Goal: Navigation & Orientation: Find specific page/section

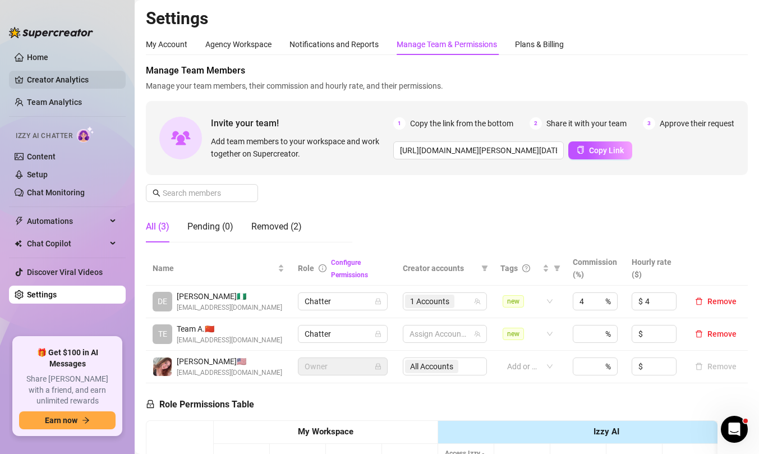
click at [75, 83] on link "Creator Analytics" at bounding box center [72, 80] width 90 height 18
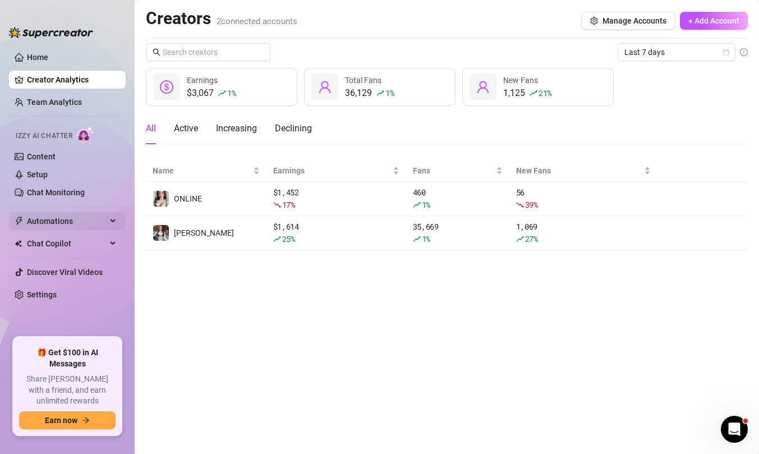
click at [72, 217] on span "Automations" at bounding box center [67, 221] width 80 height 18
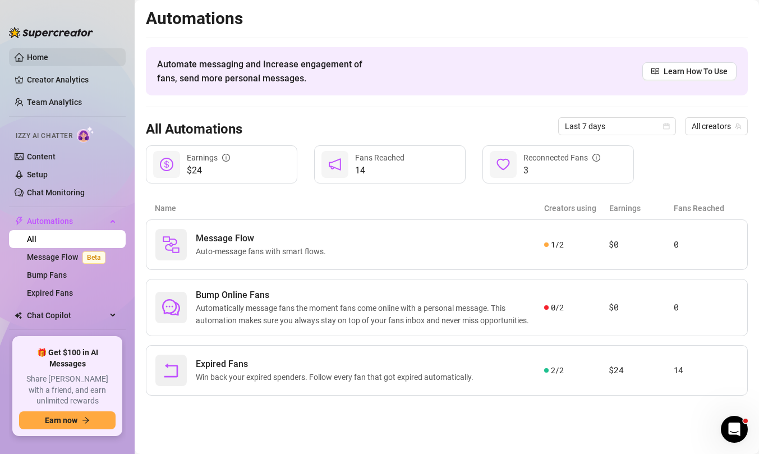
click at [48, 54] on link "Home" at bounding box center [37, 57] width 21 height 9
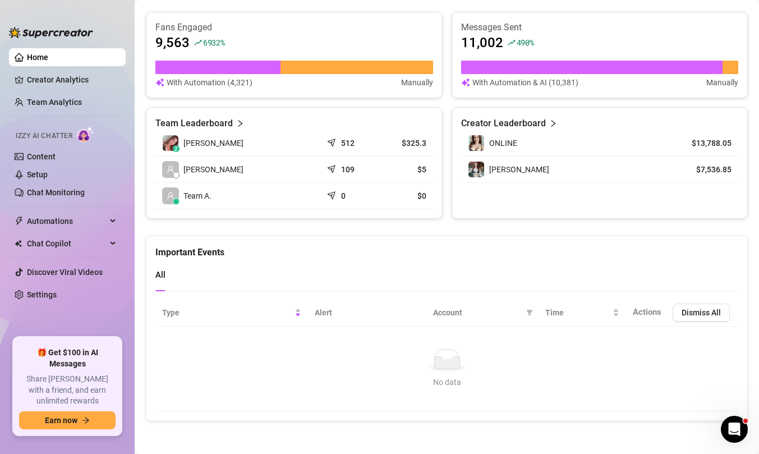
scroll to position [433, 0]
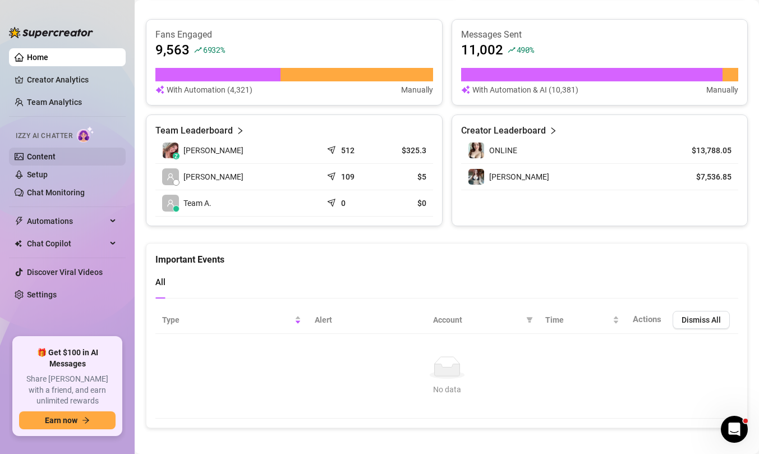
click at [56, 157] on link "Content" at bounding box center [41, 156] width 29 height 9
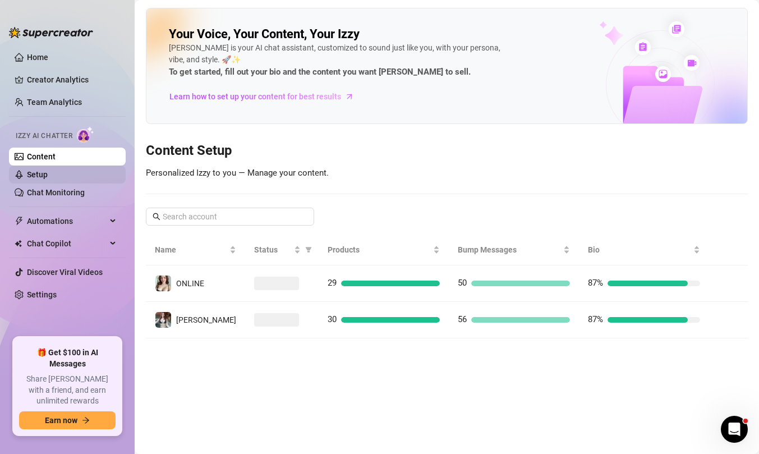
click at [48, 179] on link "Setup" at bounding box center [37, 174] width 21 height 9
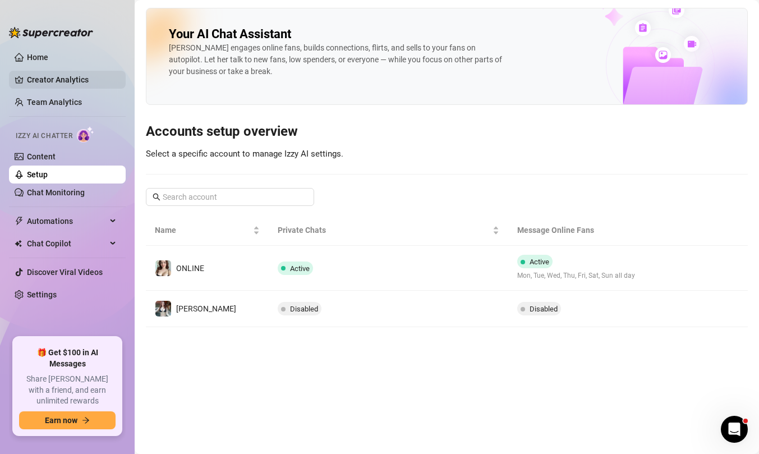
click at [74, 81] on link "Creator Analytics" at bounding box center [72, 80] width 90 height 18
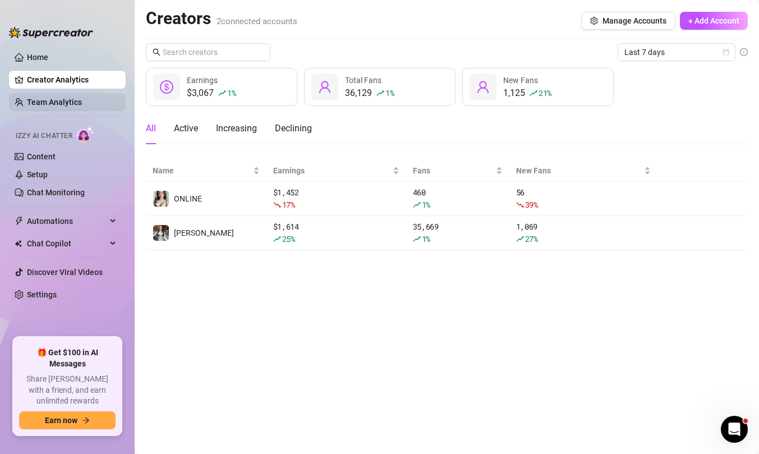
click at [76, 107] on link "Team Analytics" at bounding box center [54, 102] width 55 height 9
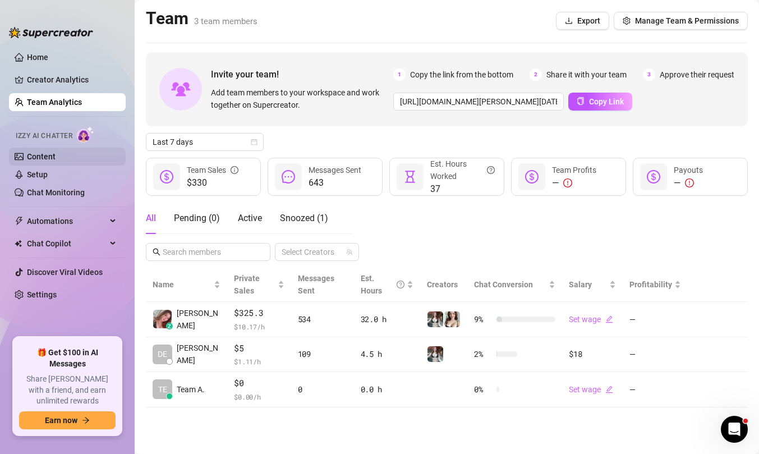
click at [56, 157] on link "Content" at bounding box center [41, 156] width 29 height 9
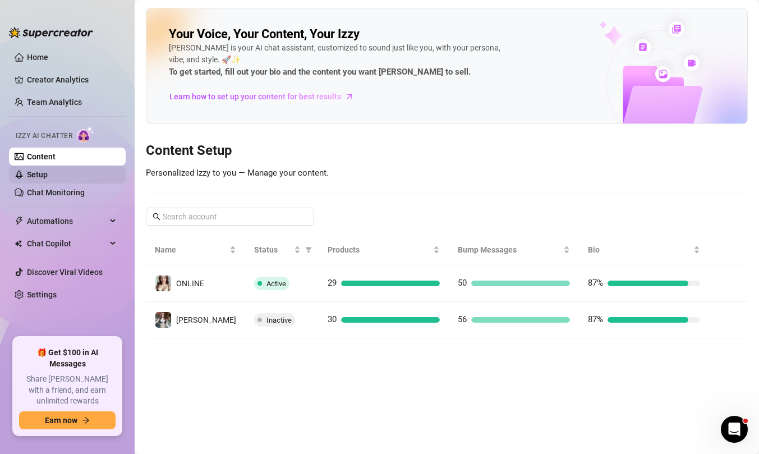
click at [48, 179] on link "Setup" at bounding box center [37, 174] width 21 height 9
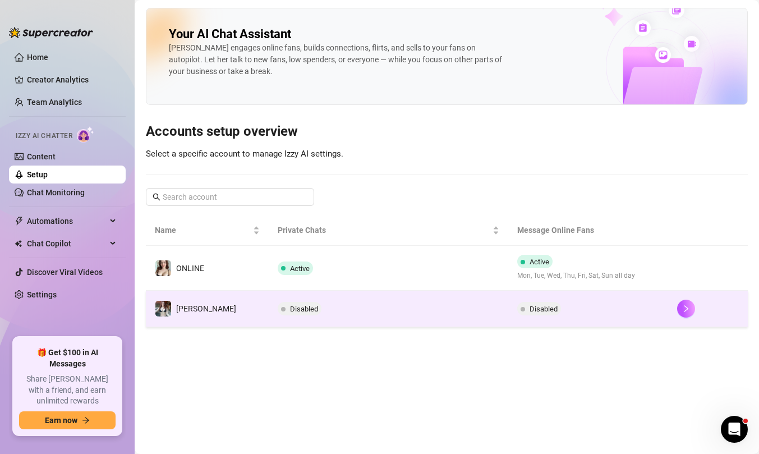
click at [231, 315] on td "[PERSON_NAME]" at bounding box center [207, 309] width 123 height 36
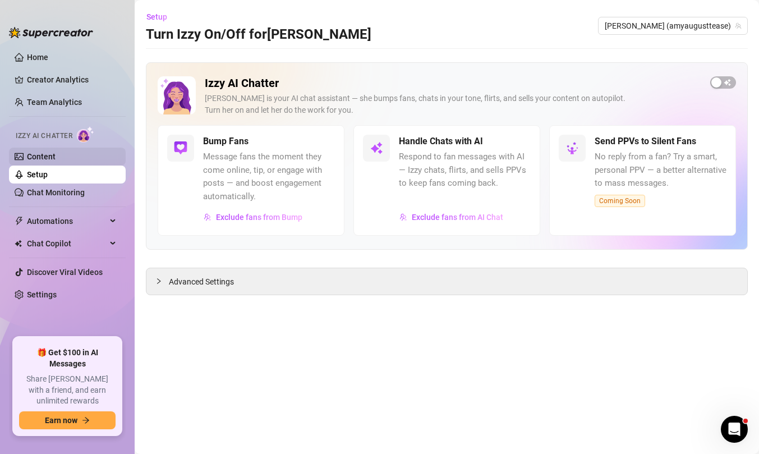
click at [56, 160] on link "Content" at bounding box center [41, 156] width 29 height 9
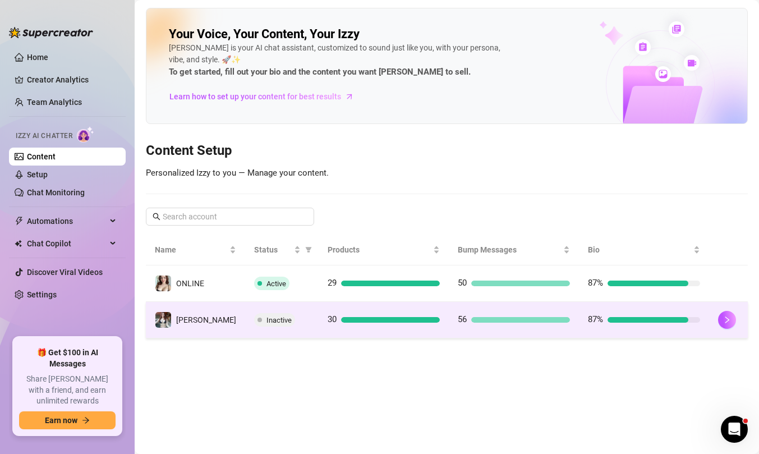
click at [185, 321] on span "[PERSON_NAME]" at bounding box center [206, 319] width 60 height 9
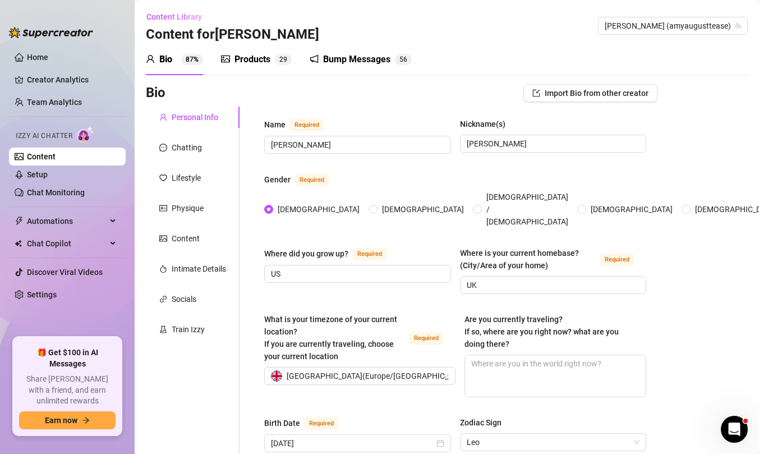
click at [261, 60] on div "Products" at bounding box center [252, 59] width 36 height 13
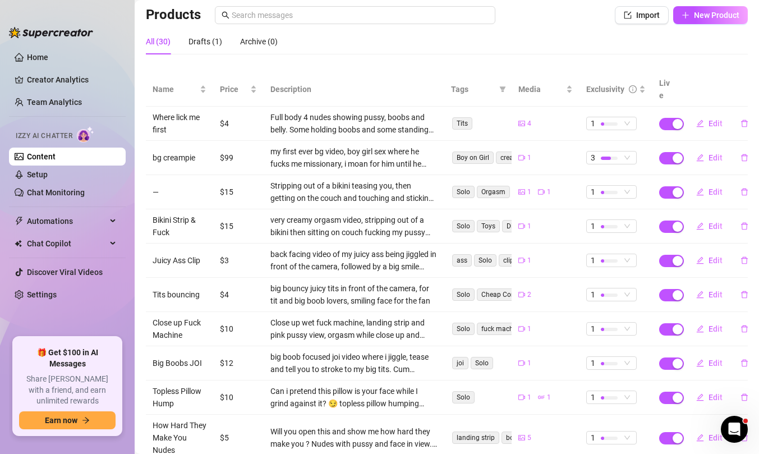
scroll to position [138, 0]
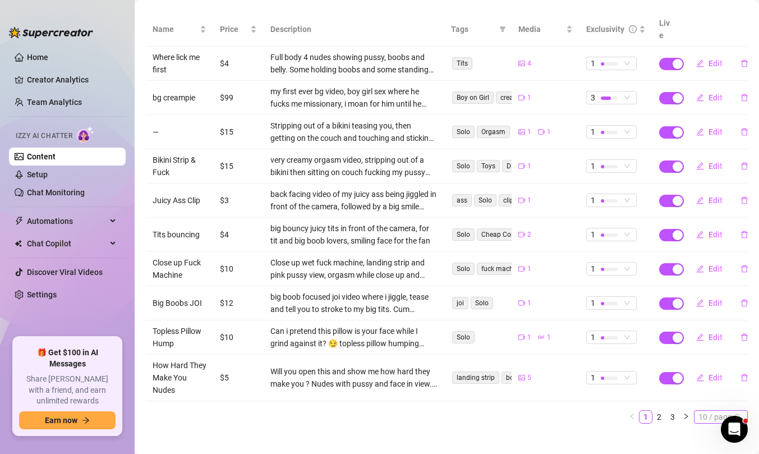
click at [699, 411] on span "10 / page" at bounding box center [720, 417] width 45 height 12
click at [712, 390] on div "100 / page" at bounding box center [722, 396] width 38 height 12
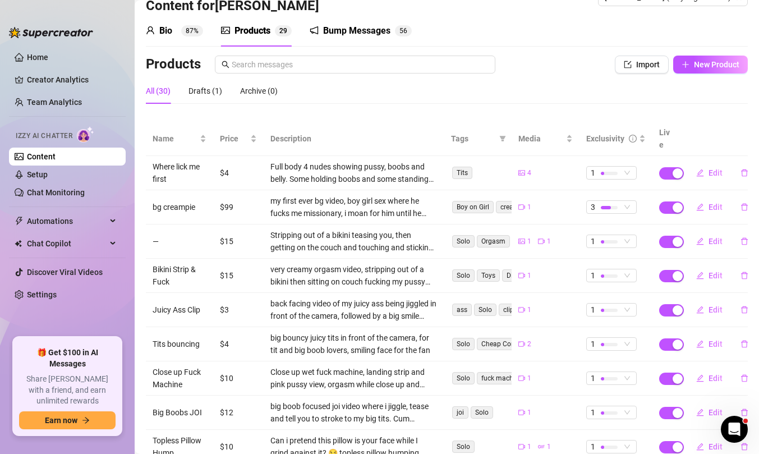
scroll to position [0, 0]
